Goal: Check status: Check status

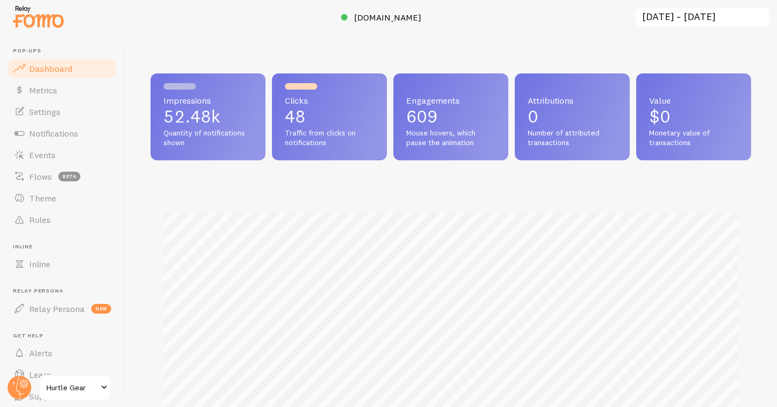
scroll to position [283, 600]
click at [56, 134] on span "Notifications" at bounding box center [53, 133] width 49 height 11
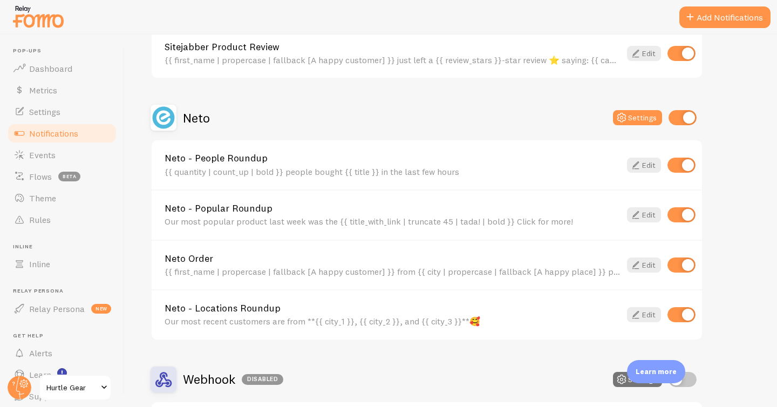
scroll to position [593, 0]
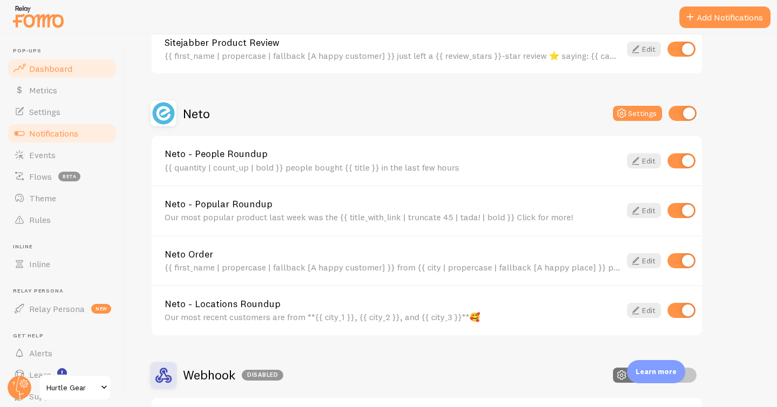
click at [62, 71] on span "Dashboard" at bounding box center [50, 68] width 43 height 11
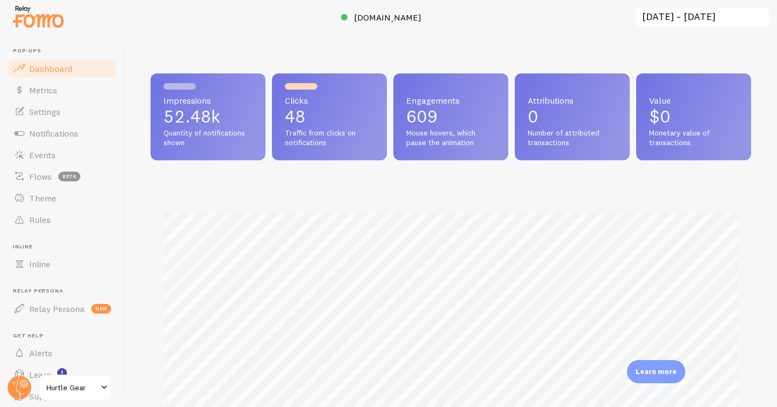
scroll to position [283, 600]
click at [697, 13] on input "[DATE] ~ [DATE]" at bounding box center [702, 17] width 136 height 22
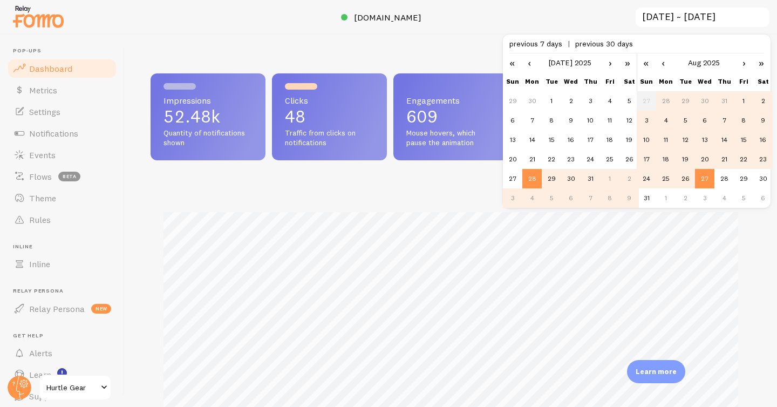
click at [529, 64] on link "‹" at bounding box center [529, 62] width 16 height 18
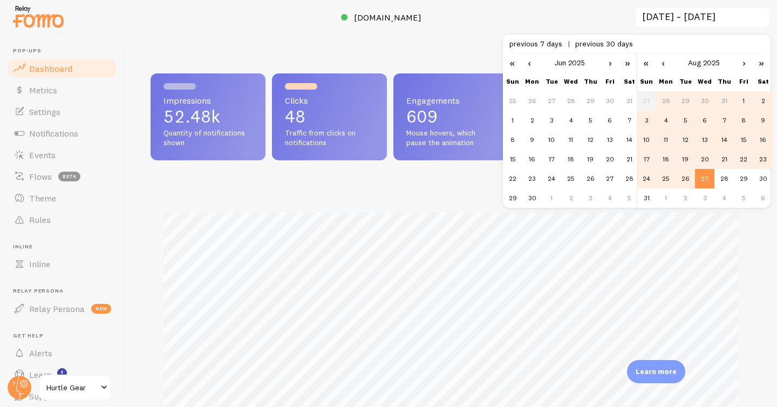
click at [529, 64] on link "‹" at bounding box center [529, 62] width 16 height 18
click at [555, 103] on td "1" at bounding box center [551, 100] width 19 height 19
type input "2025-04-01 ~ 2025-08-27"
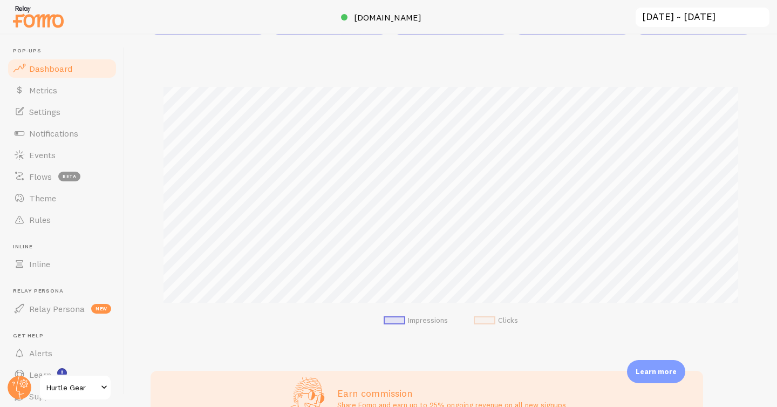
scroll to position [141, 0]
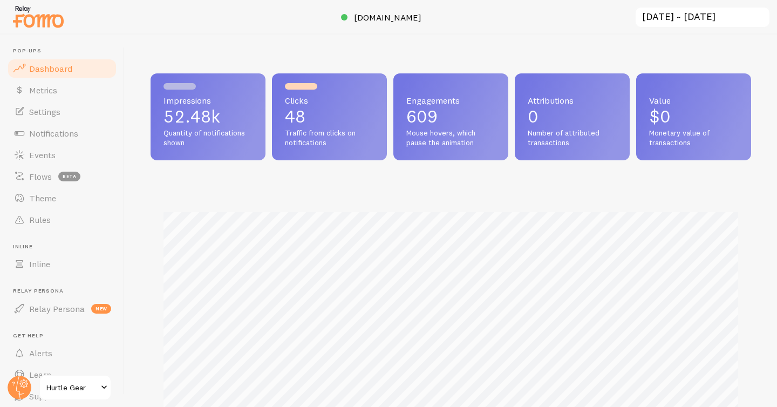
scroll to position [283, 600]
